Goal: Task Accomplishment & Management: Complete application form

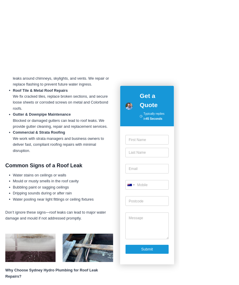
scroll to position [243, 0]
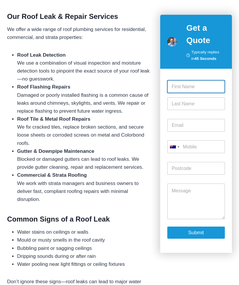
click at [178, 88] on input "First" at bounding box center [197, 86] width 58 height 13
type input "[PERSON_NAME]"
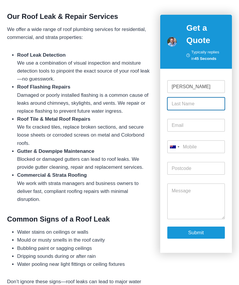
type input "Feltham"
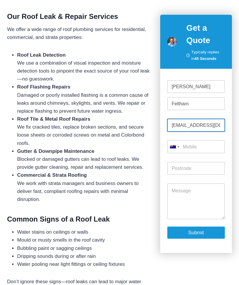
type input "[EMAIL_ADDRESS][DOMAIN_NAME]"
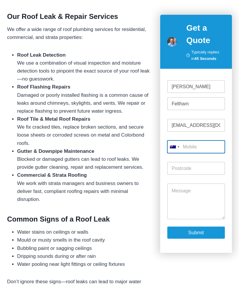
click at [186, 147] on input "Mobile *" at bounding box center [197, 147] width 58 height 13
type input "0416 652 158"
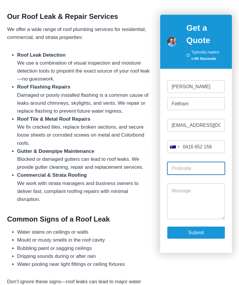
click at [189, 170] on input "Post Code *" at bounding box center [197, 168] width 58 height 13
type input "2039"
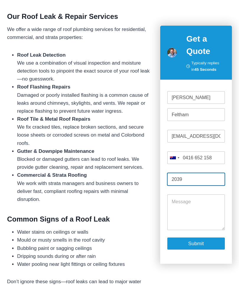
scroll to position [254, 0]
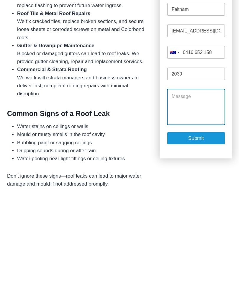
click at [180, 184] on textarea "Message" at bounding box center [197, 201] width 58 height 35
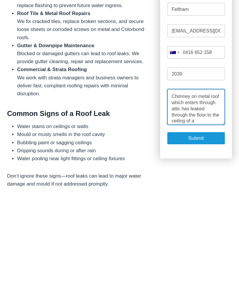
scroll to position [5, 0]
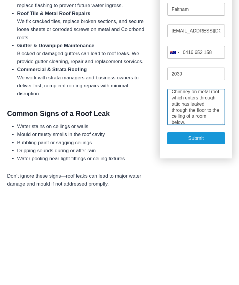
type textarea "Chimney on metal roof which enters through attic has leaked through the floor t…"
click at [194, 227] on button "Submit" at bounding box center [197, 233] width 58 height 12
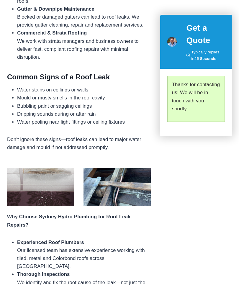
scroll to position [377, 0]
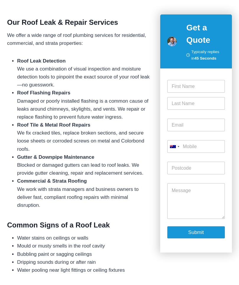
scroll to position [230, 0]
